Goal: Complete application form

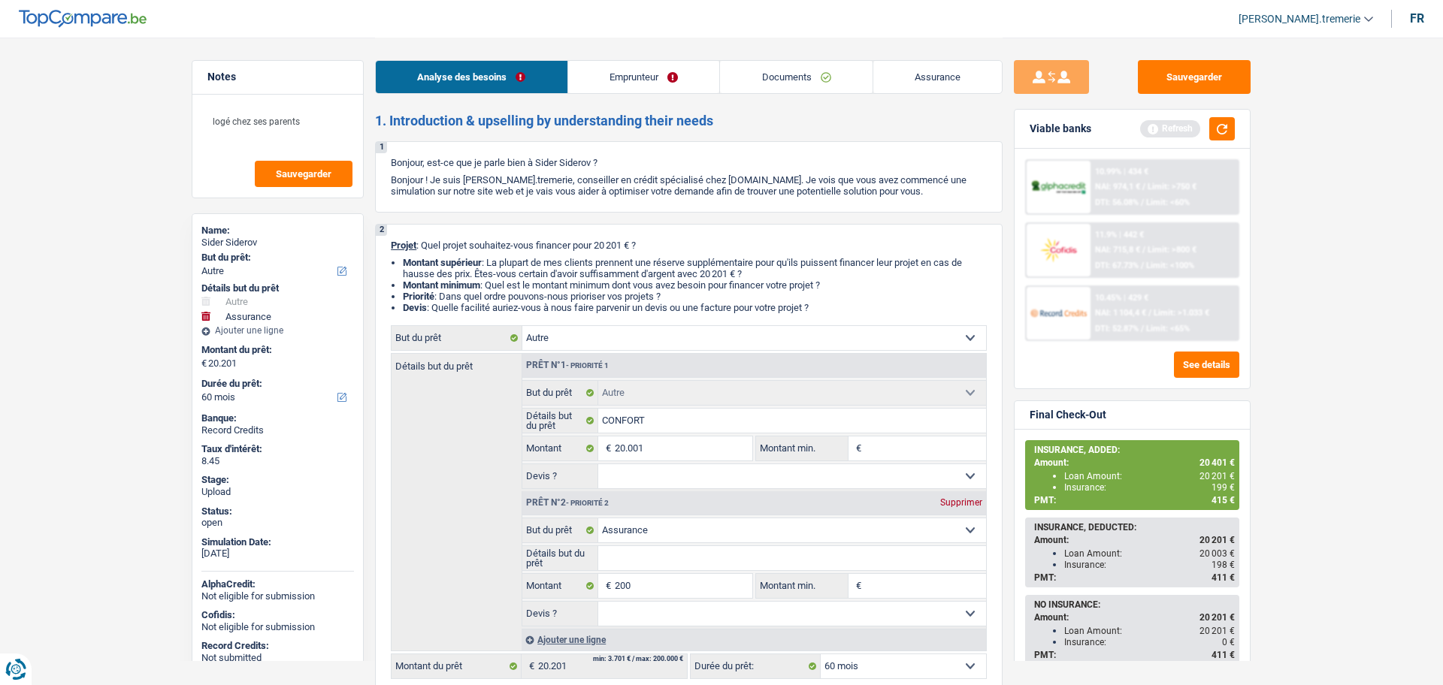
select select "other"
select select "insurance"
select select "60"
select select "other"
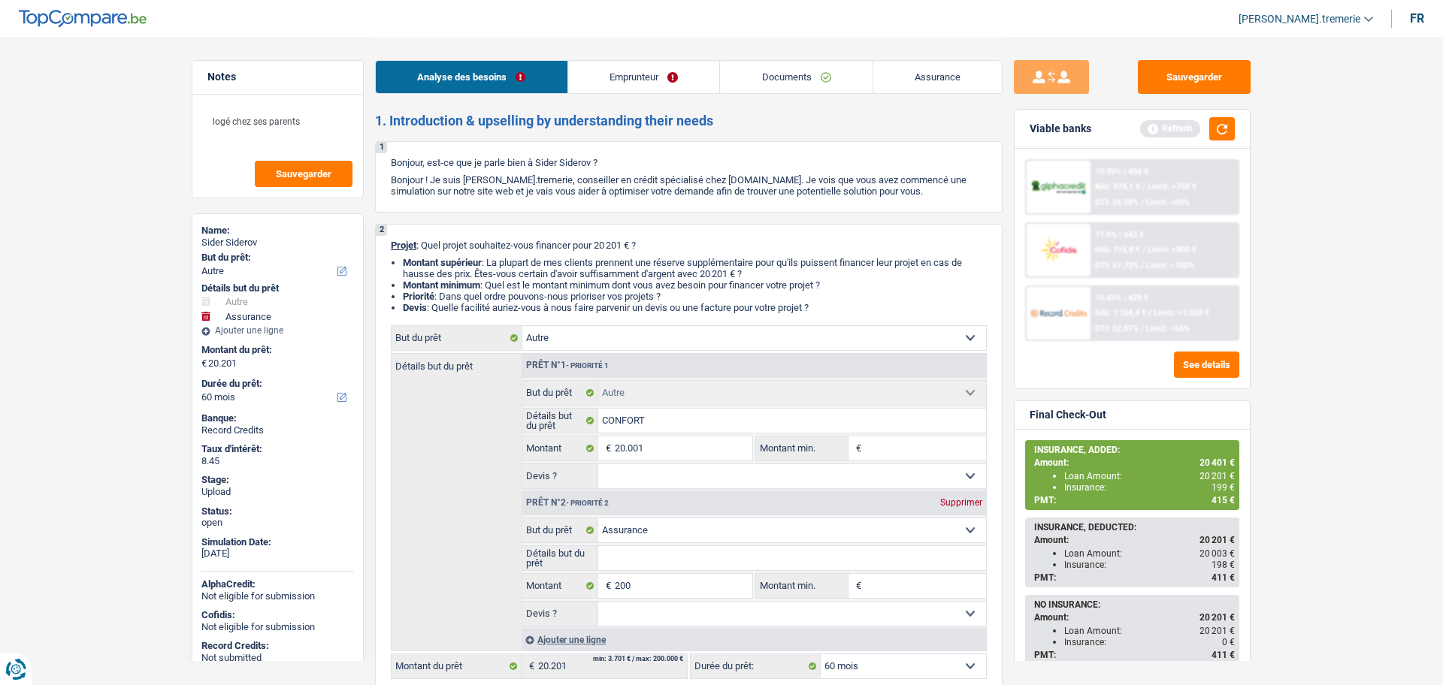
select select "other"
select select "insurance"
select select "60"
select select "privateEmployee"
select select "netSalary"
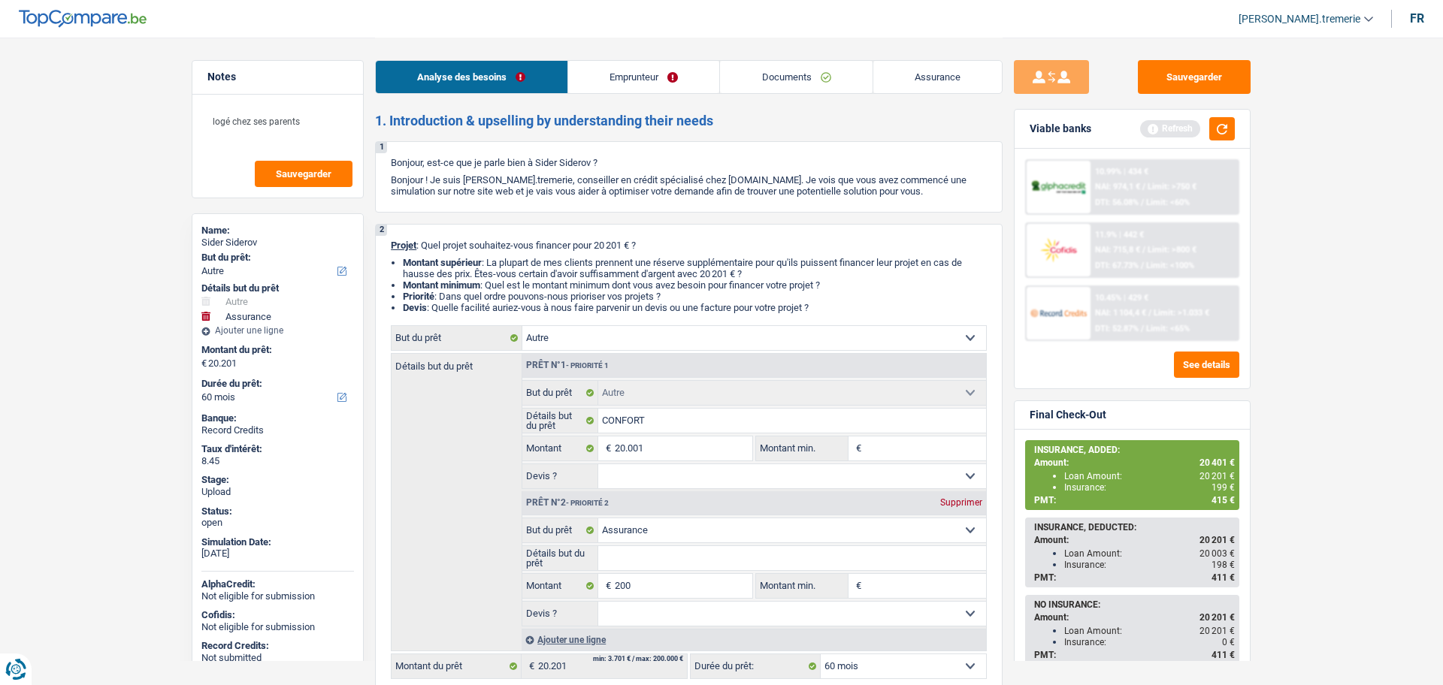
select select "unemployment"
select select "mealVouchers"
select select "liveWithParents"
select select "mortgage"
select select "300"
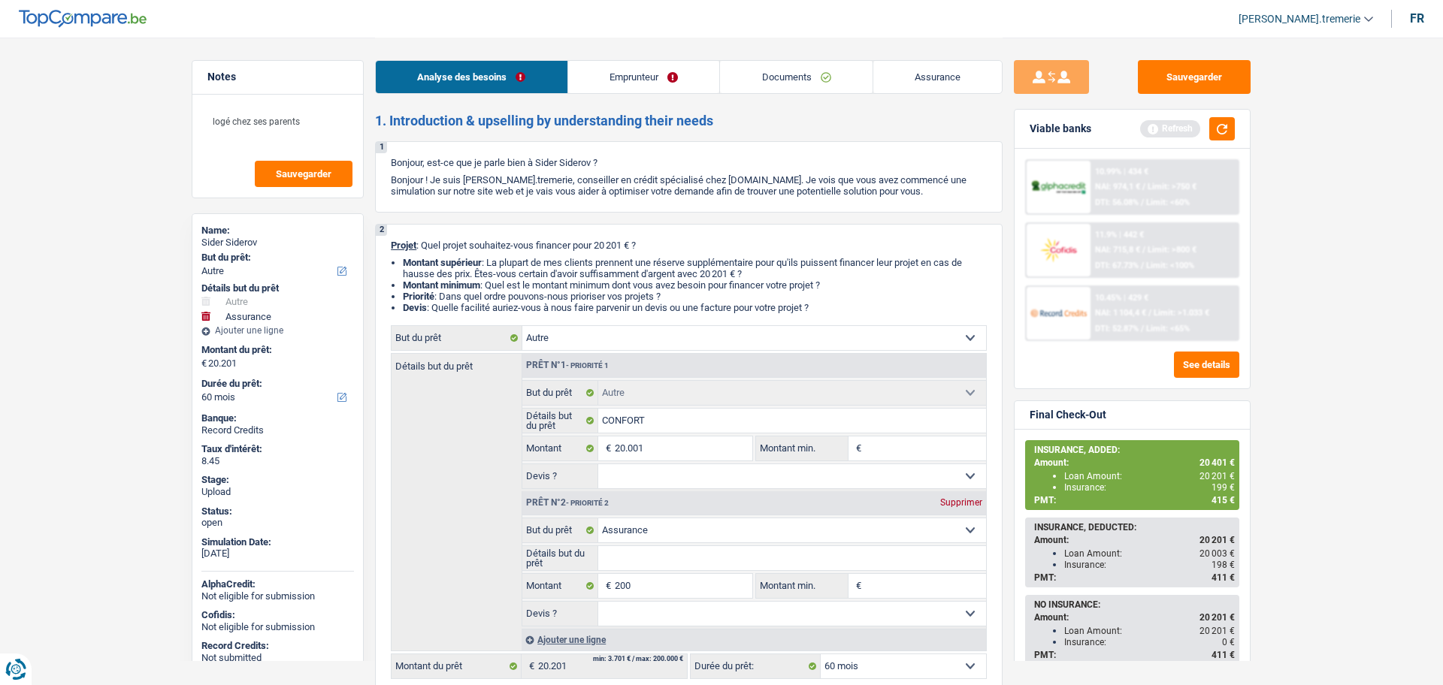
select select "personalLoan"
select select "120"
select select "other"
select select "insurance"
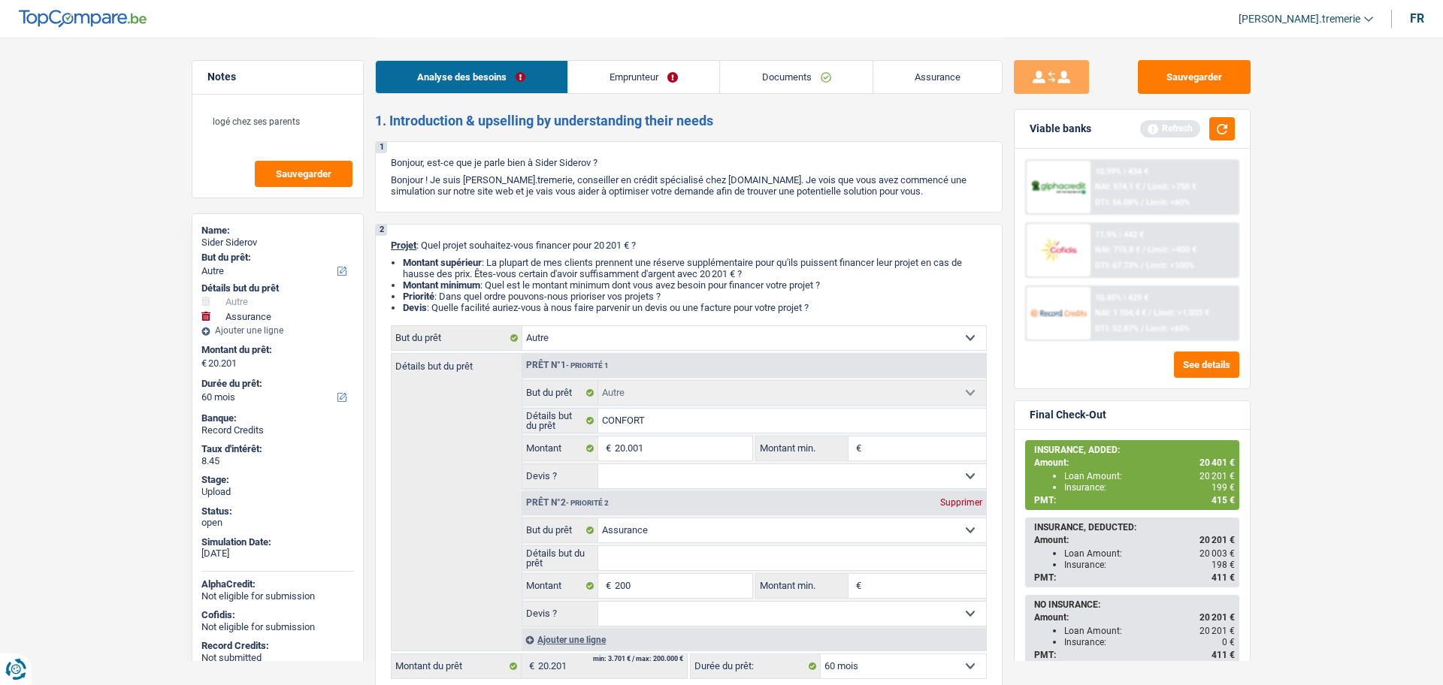
select select "60"
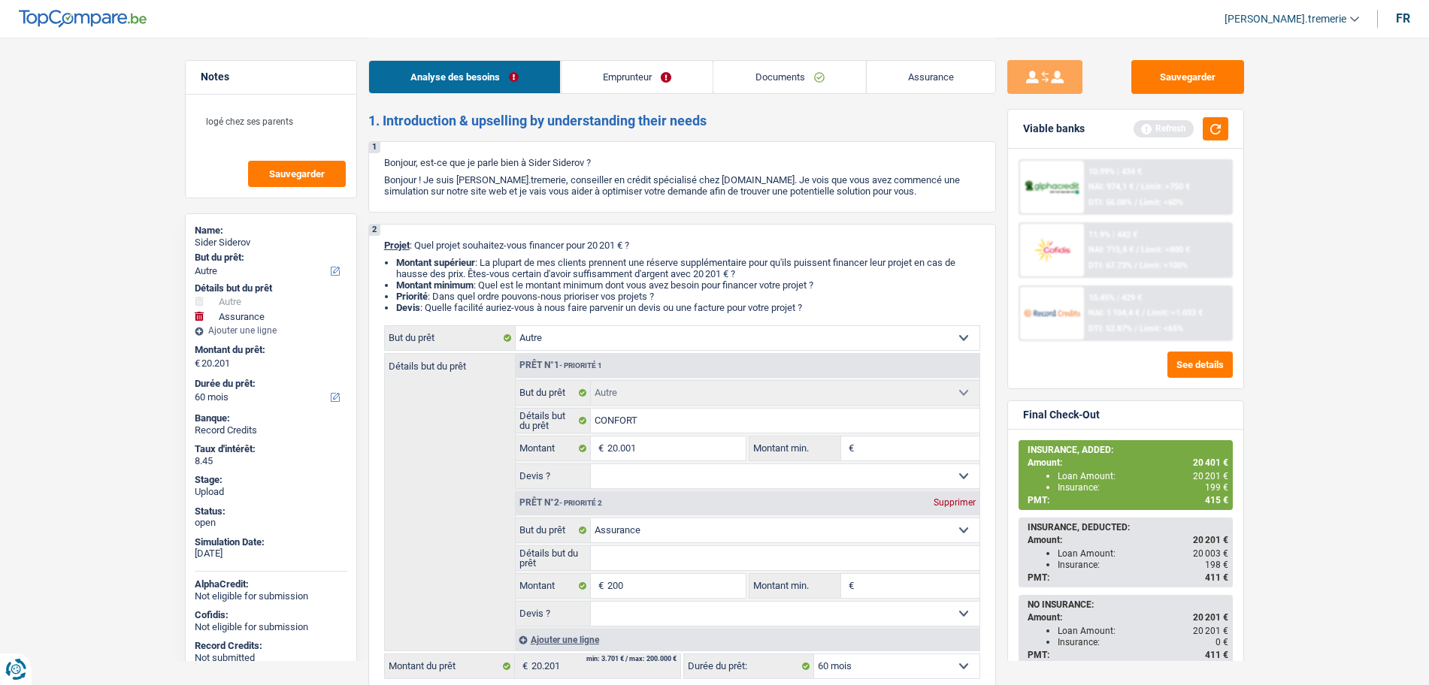
click at [810, 74] on link "Documents" at bounding box center [789, 77] width 153 height 32
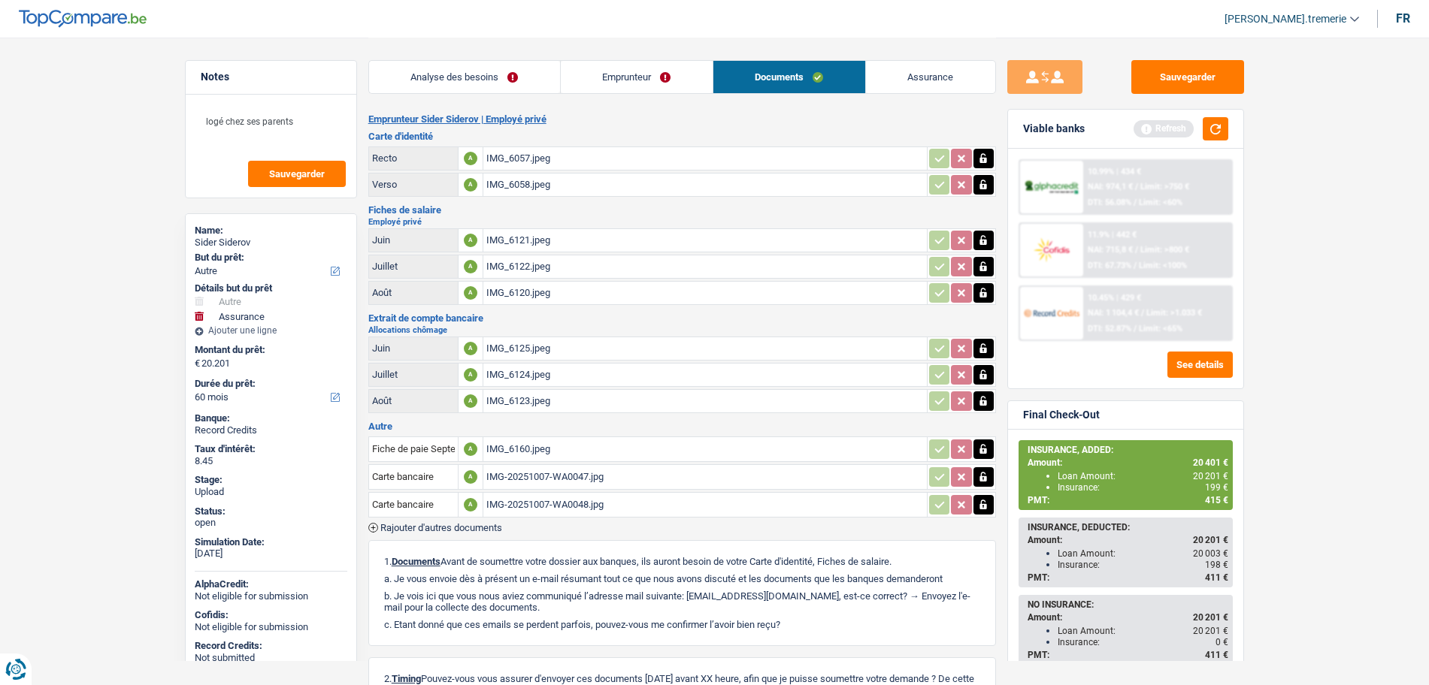
click at [842, 284] on div "IMG_6120.jpeg" at bounding box center [704, 293] width 437 height 23
click at [971, 295] on div at bounding box center [961, 293] width 66 height 20
click at [984, 292] on icon "button" at bounding box center [983, 293] width 7 height 10
click at [982, 292] on icon "button" at bounding box center [982, 293] width 9 height 11
click at [823, 299] on input "Téléchargez un document ici" at bounding box center [704, 293] width 437 height 23
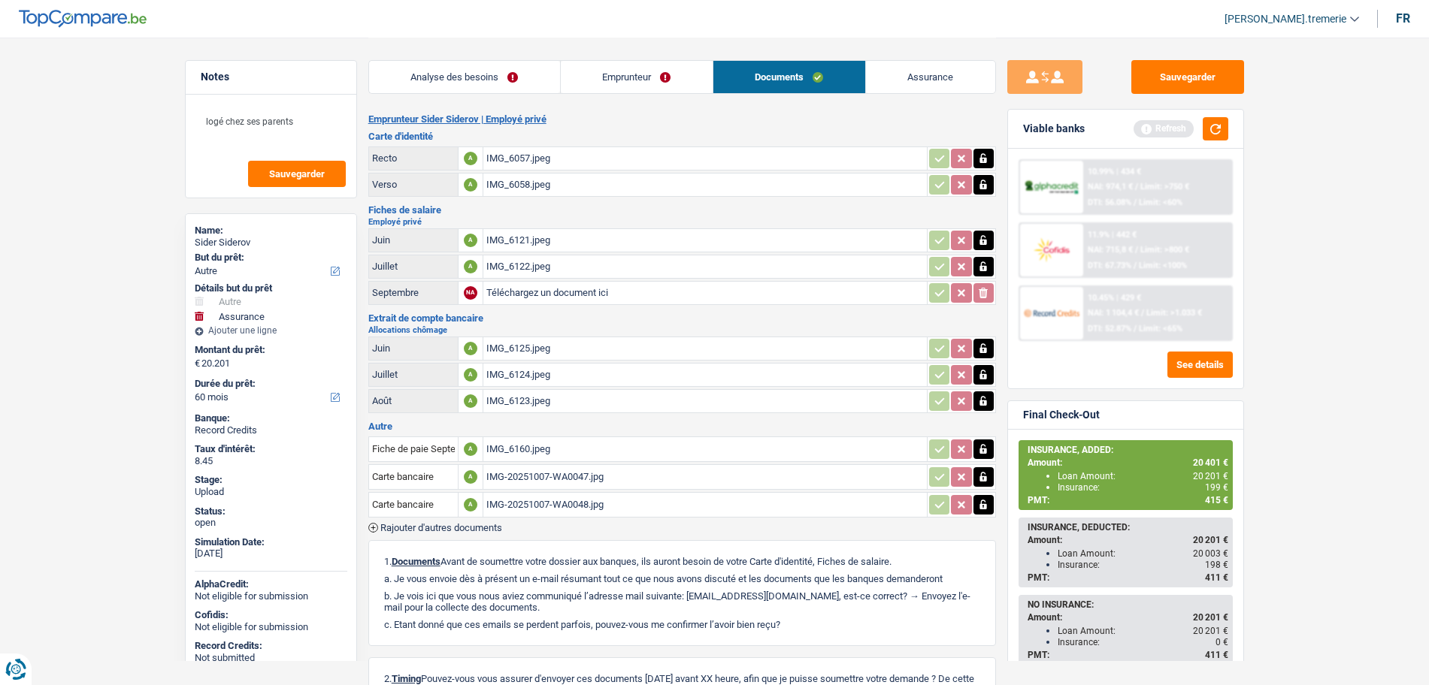
type input "C:\fakepath\siderov [DATE].jpg"
click at [1193, 69] on button "Sauvegarder" at bounding box center [1187, 77] width 113 height 34
